Goal: Task Accomplishment & Management: Manage account settings

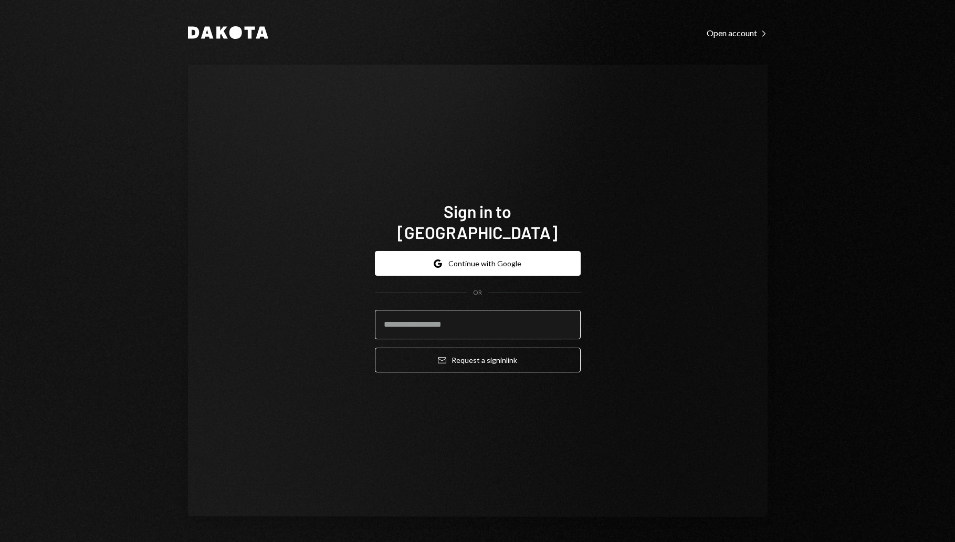
drag, startPoint x: 472, startPoint y: 302, endPoint x: 469, endPoint y: 308, distance: 6.3
click at [469, 310] on input "email" at bounding box center [478, 324] width 206 height 29
click at [548, 320] on input "email" at bounding box center [478, 324] width 206 height 29
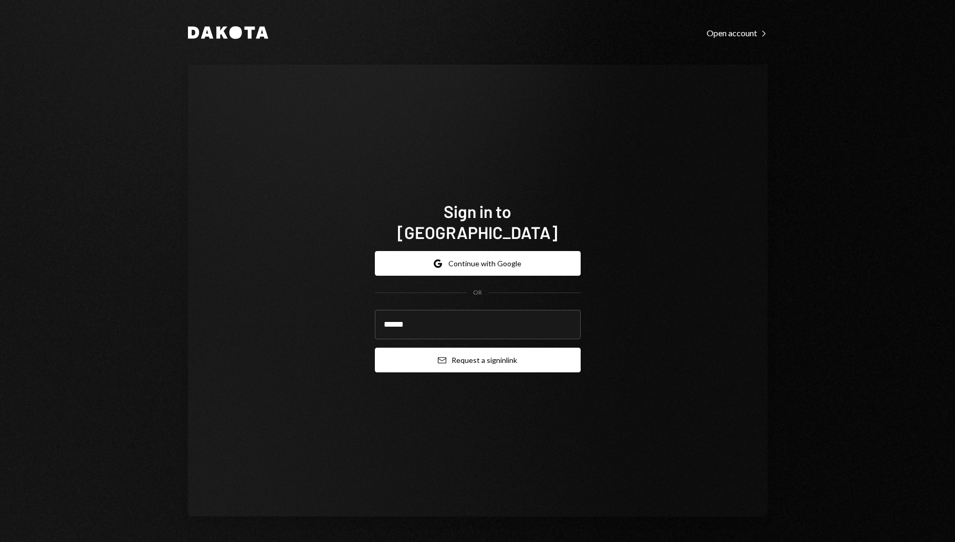
type input "**********"
drag, startPoint x: 440, startPoint y: 354, endPoint x: 443, endPoint y: 344, distance: 9.8
click at [440, 353] on button "Email Request a sign in link" at bounding box center [478, 359] width 206 height 25
